Goal: Task Accomplishment & Management: Use online tool/utility

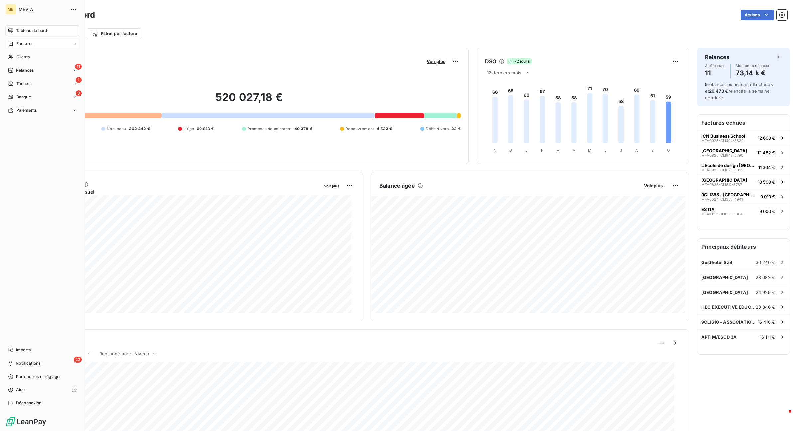
click at [9, 45] on icon at bounding box center [11, 43] width 6 height 5
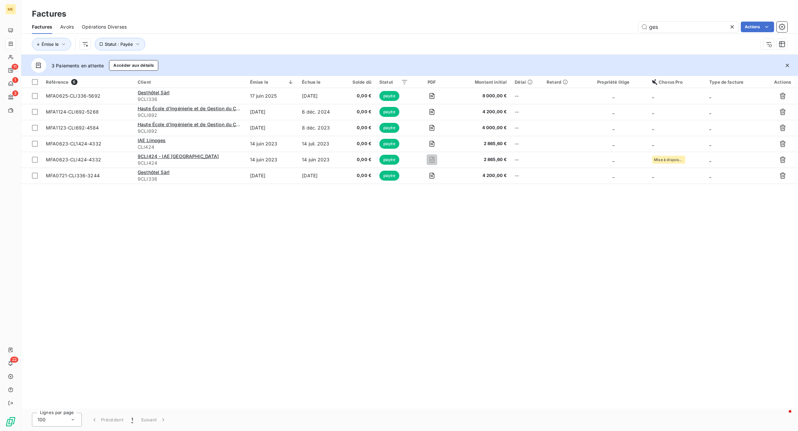
drag, startPoint x: 667, startPoint y: 28, endPoint x: 611, endPoint y: 9, distance: 59.4
click at [611, 9] on div "Factures Factures Avoirs Opérations Diverses ges Actions Émise le Statut : Payée" at bounding box center [409, 27] width 777 height 55
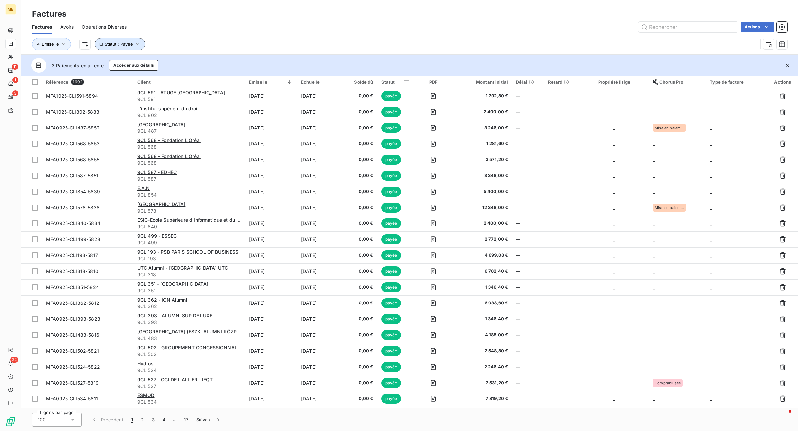
click at [130, 41] on button "Statut : Payée" at bounding box center [120, 44] width 51 height 13
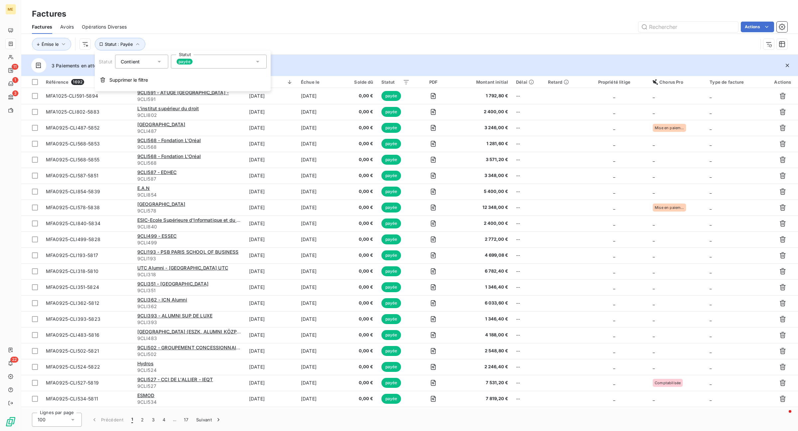
click at [189, 58] on div "payée" at bounding box center [219, 62] width 96 height 14
click at [212, 93] on li "payée" at bounding box center [219, 98] width 96 height 11
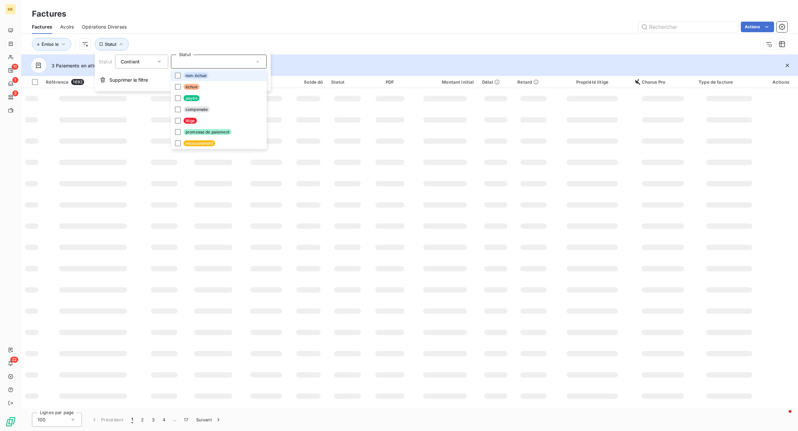
click at [211, 80] on li "non-échue" at bounding box center [219, 75] width 96 height 11
click at [208, 87] on li "échue" at bounding box center [219, 86] width 96 height 11
click at [201, 100] on li "payée" at bounding box center [219, 98] width 96 height 11
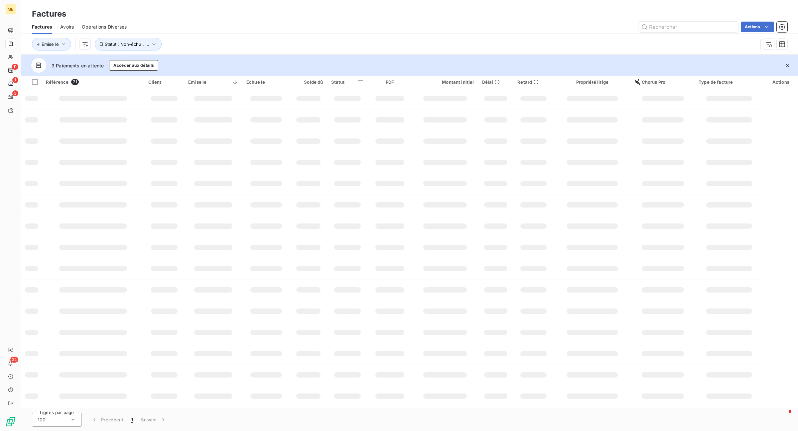
click at [295, 25] on div "Actions" at bounding box center [461, 27] width 653 height 11
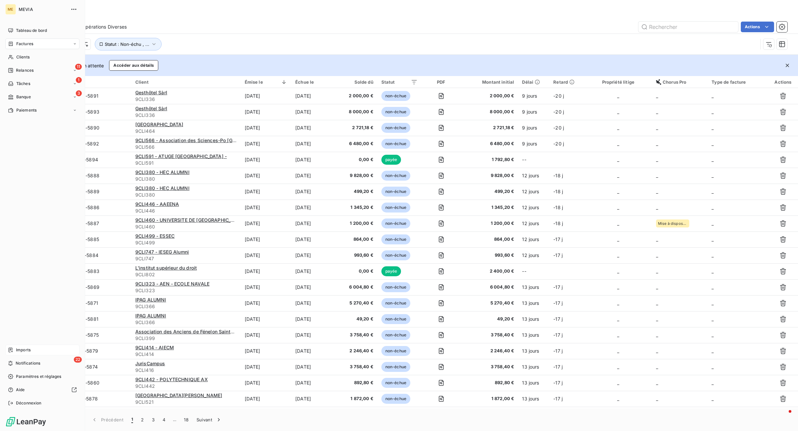
click at [9, 351] on icon at bounding box center [11, 350] width 4 height 5
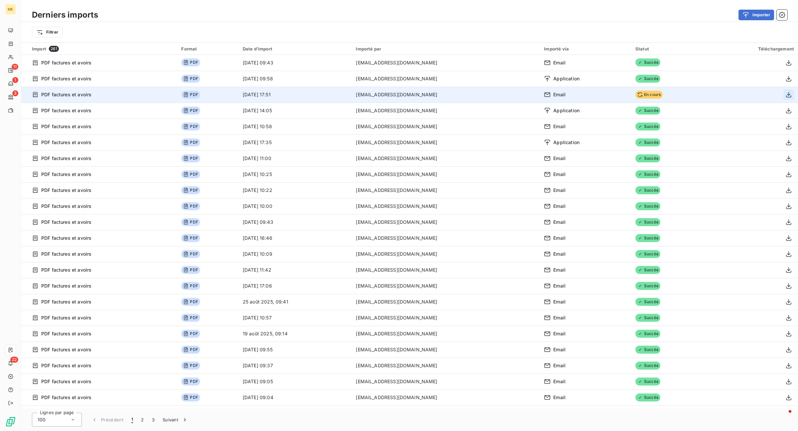
click at [788, 98] on icon "button" at bounding box center [788, 94] width 7 height 7
click at [544, 97] on div "Email" at bounding box center [585, 94] width 83 height 7
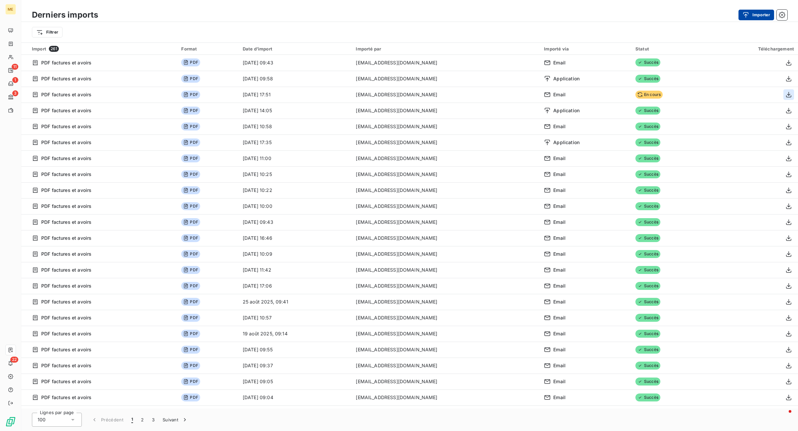
click at [761, 11] on button "Importer" at bounding box center [756, 15] width 36 height 11
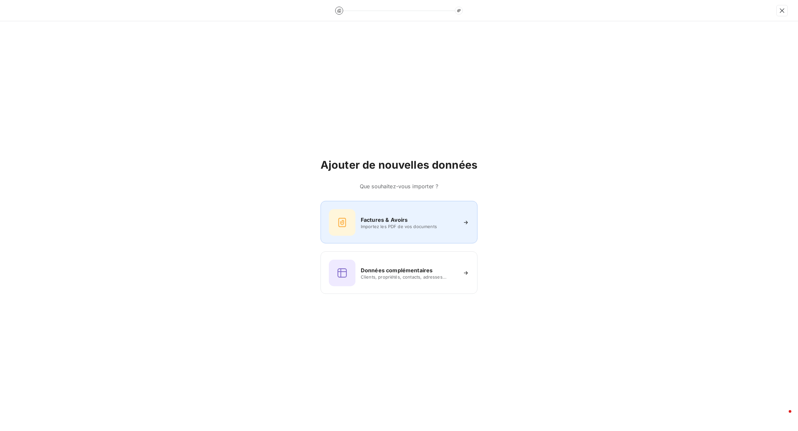
click at [400, 227] on span "Importez les PDF de vos documents" at bounding box center [409, 226] width 96 height 5
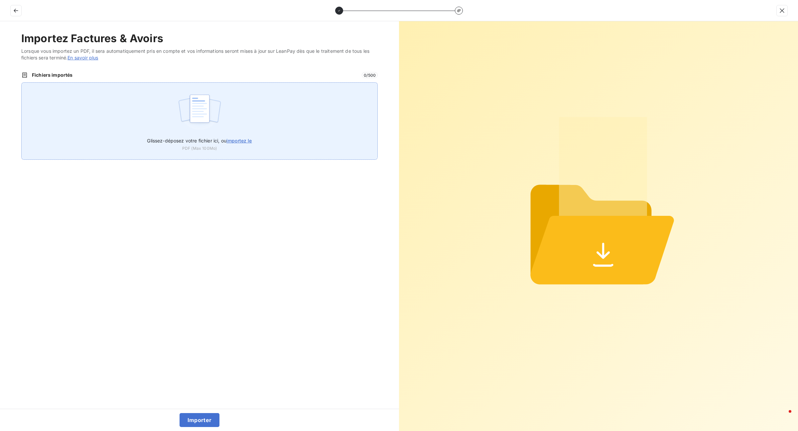
click at [238, 140] on span "importez le" at bounding box center [239, 141] width 26 height 6
click at [22, 83] on input "Glissez-déposez votre fichier ici, ou importez le" at bounding box center [21, 82] width 0 height 0
type input "C:\fakepath\factures_20251015145331.pdf"
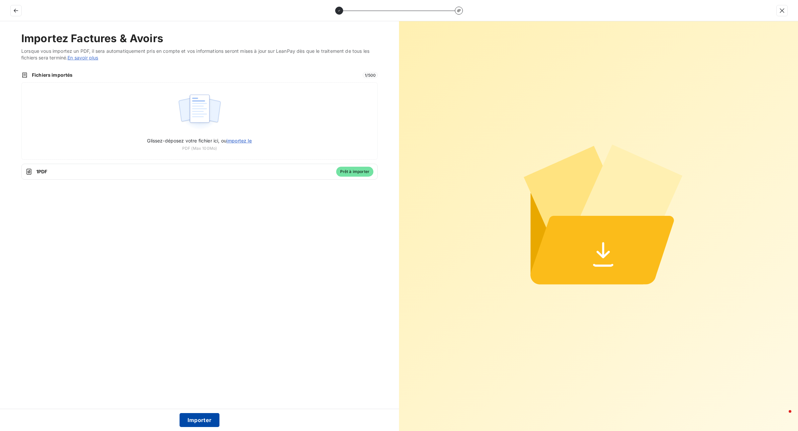
click at [200, 422] on button "Importer" at bounding box center [200, 421] width 40 height 14
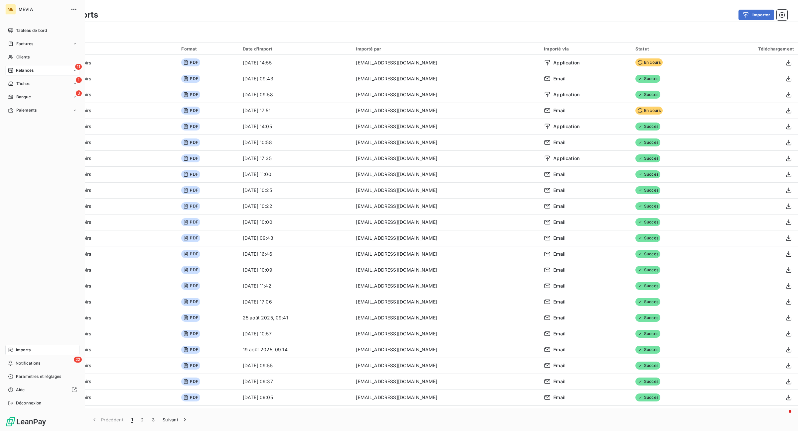
click at [12, 69] on icon at bounding box center [10, 70] width 5 height 5
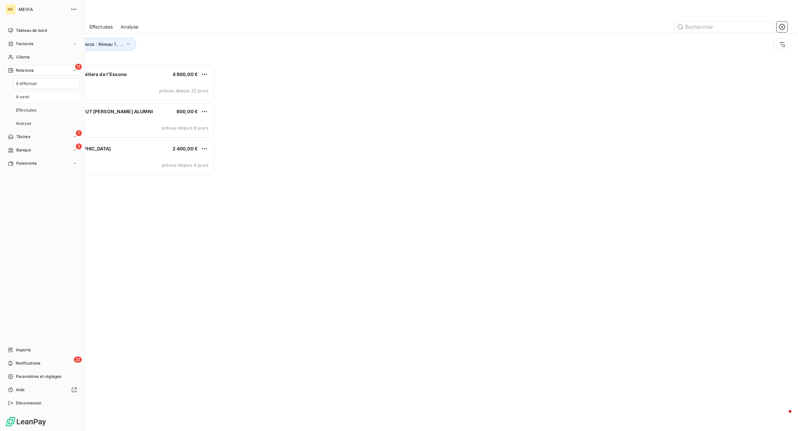
scroll to position [360, 177]
